Goal: Entertainment & Leisure: Consume media (video, audio)

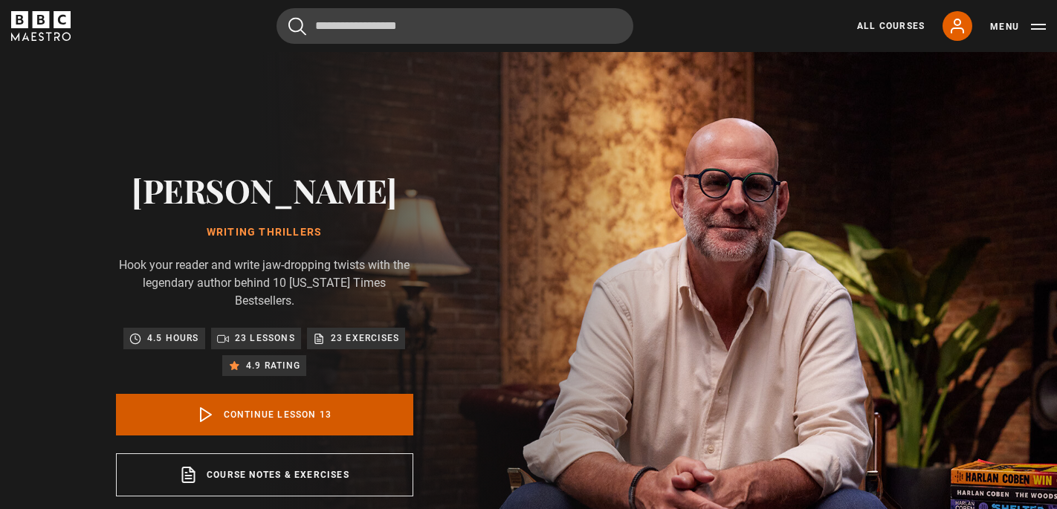
click at [301, 394] on link "Continue lesson 13" at bounding box center [264, 415] width 297 height 42
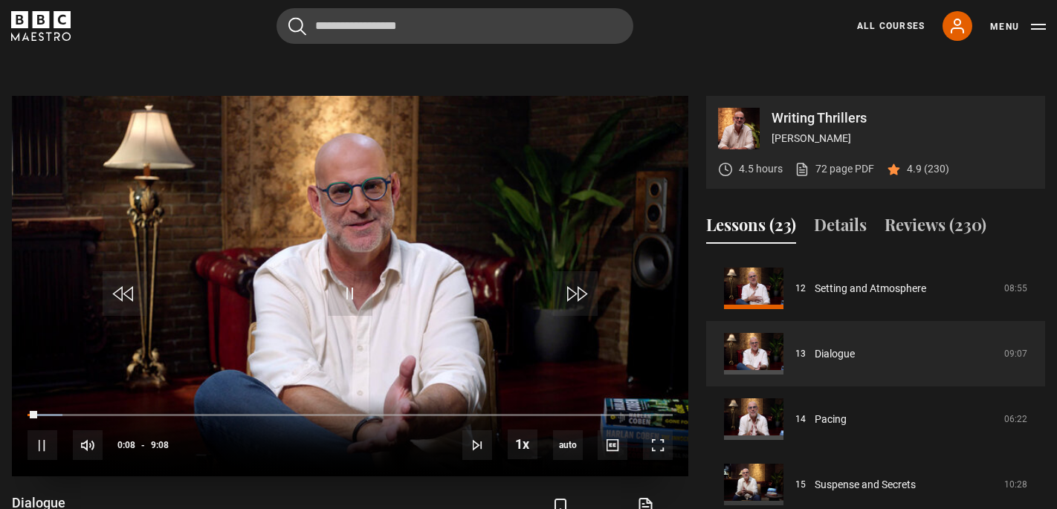
scroll to position [600, 0]
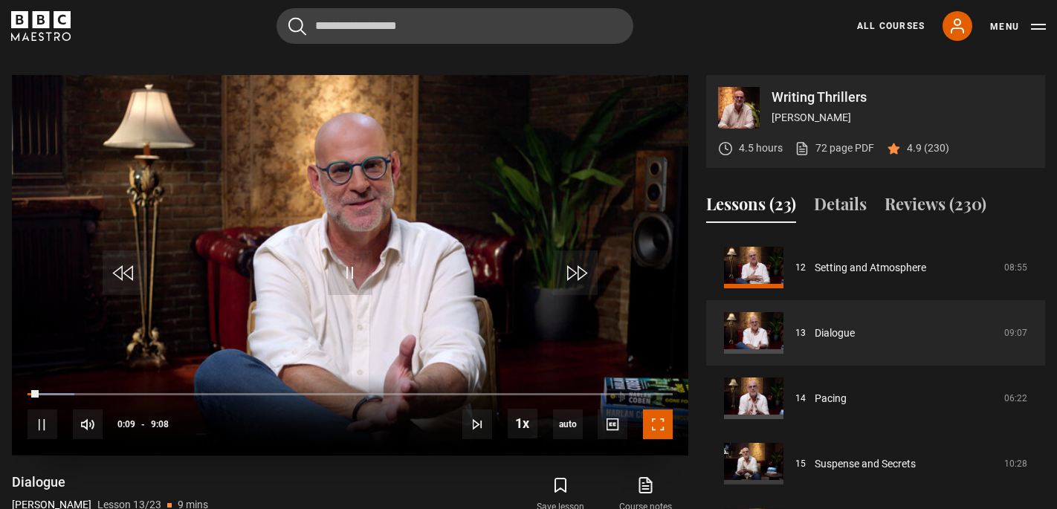
click at [656, 409] on span "Video Player" at bounding box center [658, 424] width 30 height 30
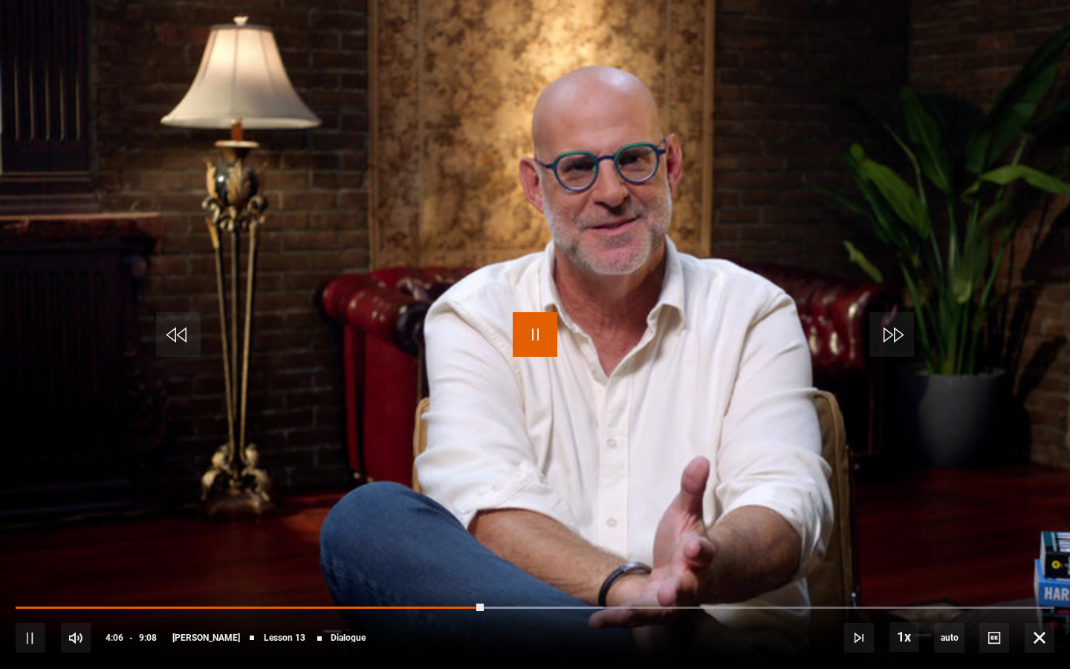
click at [533, 329] on span "Video Player" at bounding box center [535, 334] width 45 height 45
